Goal: Consume media (video, audio): Consume media (video, audio)

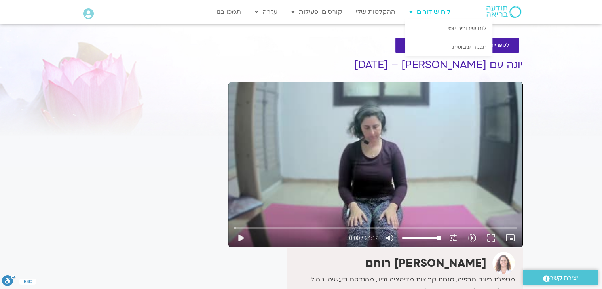
click at [411, 10] on icon at bounding box center [411, 12] width 4 height 6
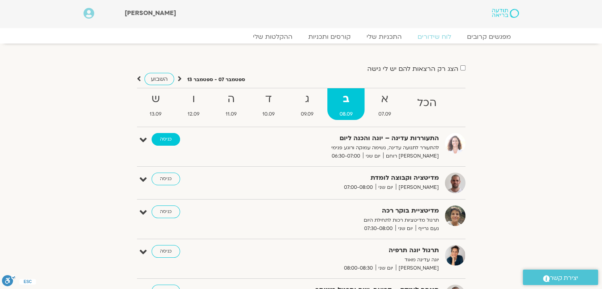
click at [169, 139] on link "כניסה" at bounding box center [166, 139] width 29 height 13
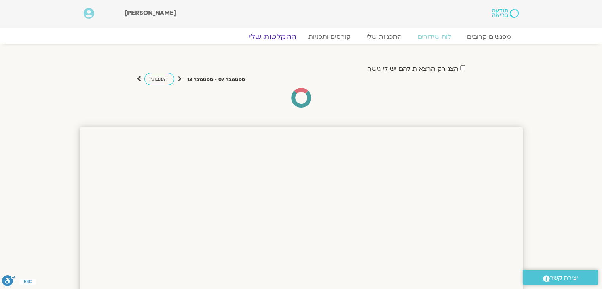
click at [279, 37] on link "ההקלטות שלי" at bounding box center [273, 37] width 67 height 10
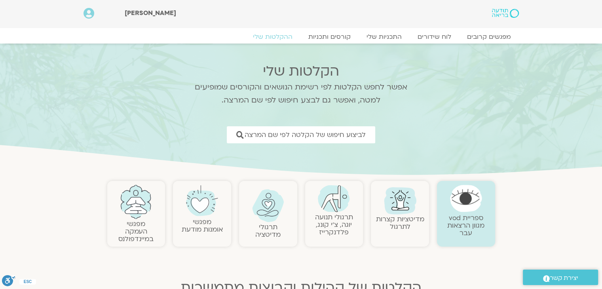
click at [333, 217] on link "תרגולי תנועה יוגה, צ׳י קונג, פלדנקרייז" at bounding box center [334, 225] width 38 height 24
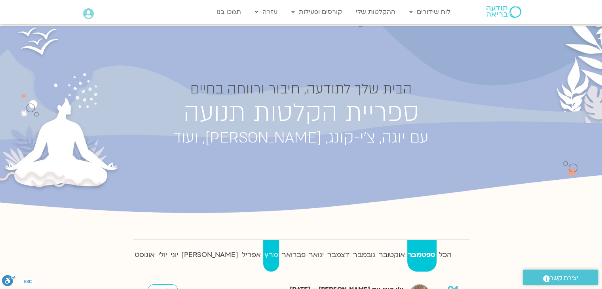
click at [263, 253] on strong "מרץ" at bounding box center [271, 255] width 16 height 12
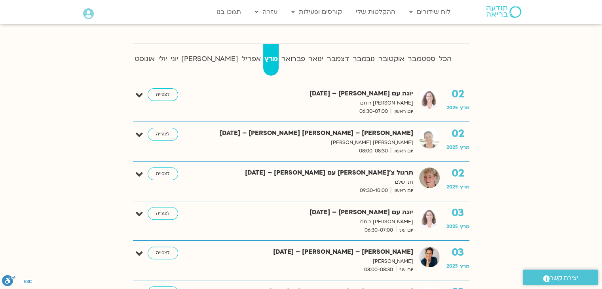
scroll to position [198, 0]
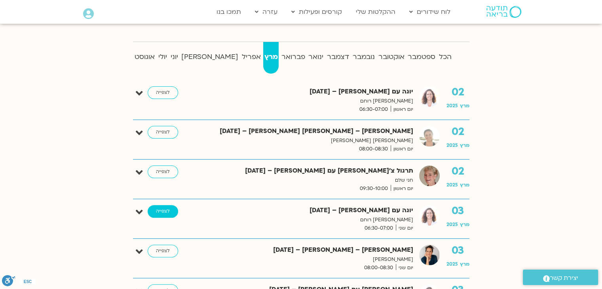
click at [160, 211] on link "לצפייה" at bounding box center [163, 211] width 30 height 13
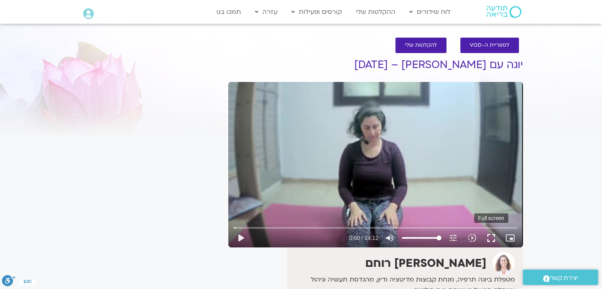
click at [490, 235] on button "fullscreen" at bounding box center [491, 237] width 19 height 19
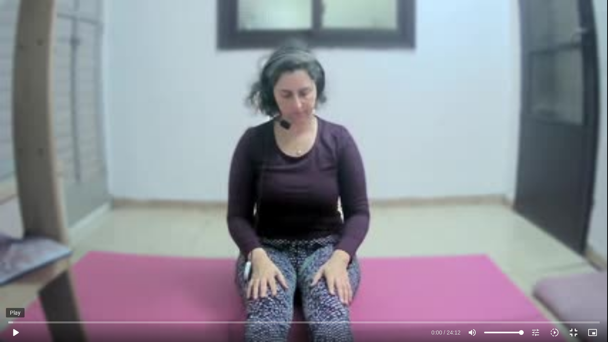
click at [15, 289] on button "play_arrow" at bounding box center [15, 332] width 19 height 19
click at [8, 289] on input "Seek" at bounding box center [303, 322] width 591 height 5
click at [145, 92] on div "Skip Ad 0:02 pause 0:28 / 24:12 volume_up Mute tune Resolution Auto 240p slow_m…" at bounding box center [304, 171] width 608 height 342
click at [13, 289] on button "play_arrow" at bounding box center [15, 332] width 19 height 19
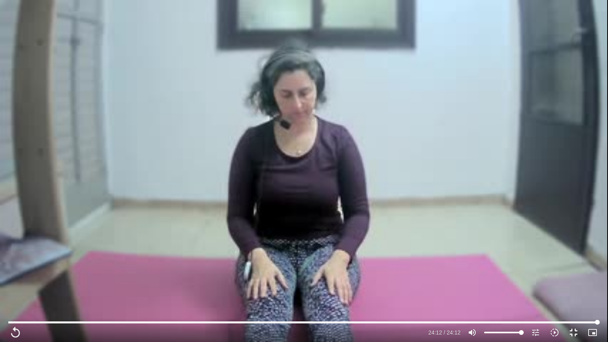
drag, startPoint x: 29, startPoint y: 318, endPoint x: 25, endPoint y: 323, distance: 5.4
click at [25, 289] on div "Skip Ad 0:39 replay 24:12 / 24:12 volume_up Mute tune Resolution Auto 240p slow…" at bounding box center [304, 329] width 596 height 26
click at [591, 19] on div "Skip Ad 4:53 replay 24:12 / 24:12 volume_up Mute tune Resolution Auto 240p slow…" at bounding box center [304, 171] width 608 height 342
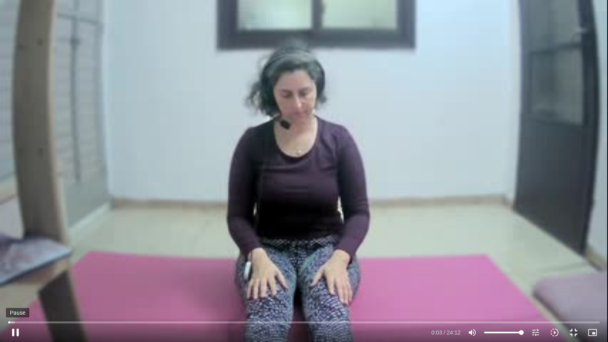
click at [13, 289] on button "pause" at bounding box center [15, 332] width 19 height 19
click at [5, 5] on div "Skip Ad 0:39 play_arrow 0:03 / 24:12 volume_up Mute tune Resolution Auto 240p s…" at bounding box center [304, 171] width 608 height 342
click at [14, 289] on button "pause" at bounding box center [15, 332] width 19 height 19
type input "7.051504"
click at [575, 289] on button "fullscreen_exit" at bounding box center [573, 332] width 19 height 19
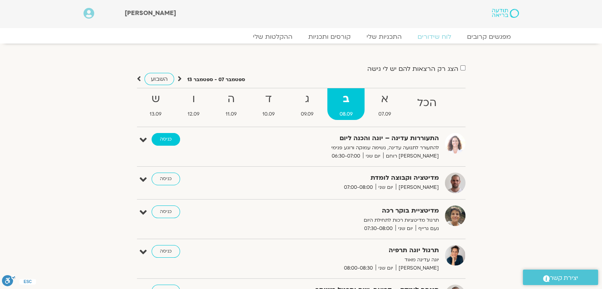
click at [163, 137] on link "כניסה" at bounding box center [166, 139] width 29 height 13
click at [164, 178] on link "כניסה" at bounding box center [166, 179] width 29 height 13
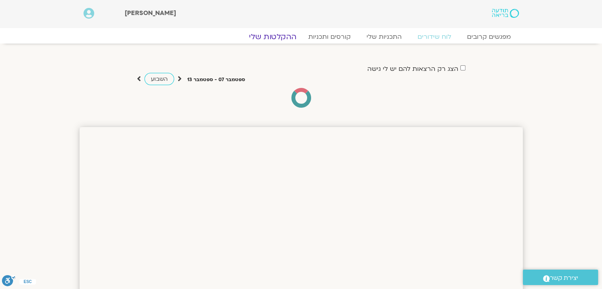
click at [272, 35] on link "ההקלטות שלי" at bounding box center [273, 37] width 67 height 10
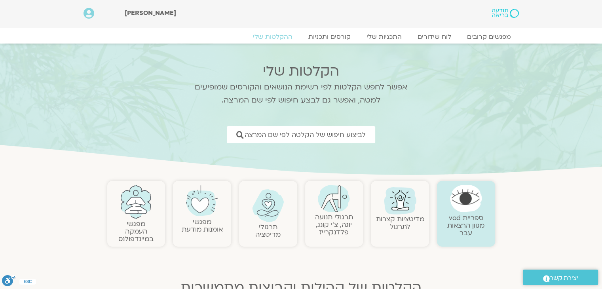
click at [329, 213] on link "תרגולי תנועה יוגה, צ׳י קונג, פלדנקרייז" at bounding box center [334, 225] width 38 height 24
click at [329, 210] on img at bounding box center [334, 198] width 32 height 27
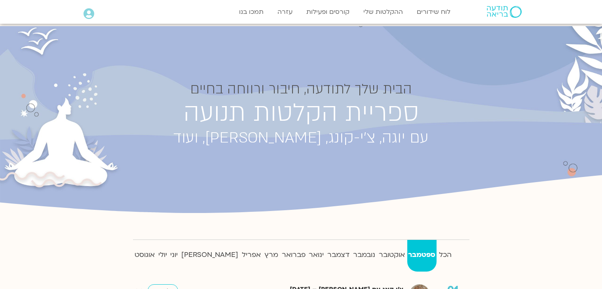
click at [336, 208] on div "הבית שלך לתודעה, חיבור ורווחה בחיים ספריית הקלטות תנועה עם יוגה, [GEOGRAPHIC_DA…" at bounding box center [301, 125] width 356 height 182
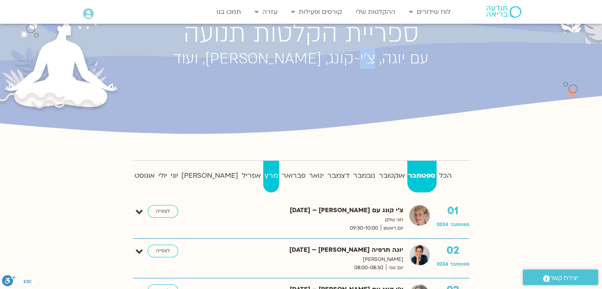
click at [263, 175] on strong "מרץ" at bounding box center [271, 176] width 16 height 12
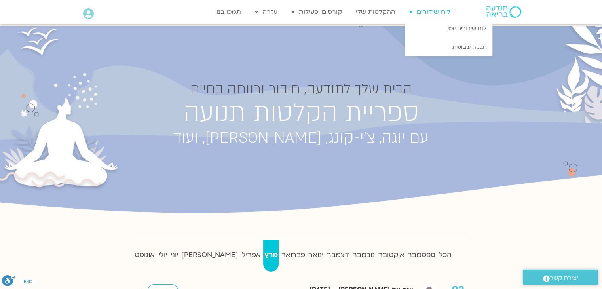
click at [429, 12] on link "לוח שידורים" at bounding box center [429, 11] width 49 height 15
click at [429, 30] on link "לוח שידורים יומי" at bounding box center [448, 28] width 87 height 18
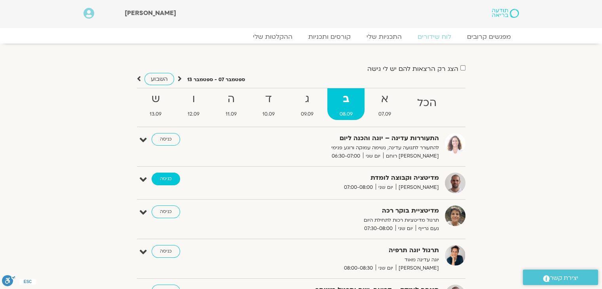
click at [164, 179] on link "כניסה" at bounding box center [166, 179] width 29 height 13
